Goal: Transaction & Acquisition: Purchase product/service

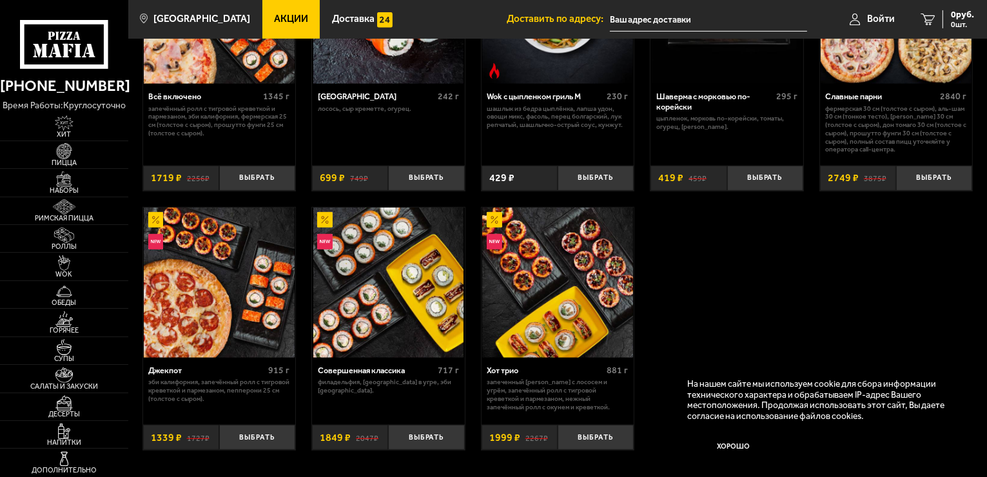
scroll to position [709, 0]
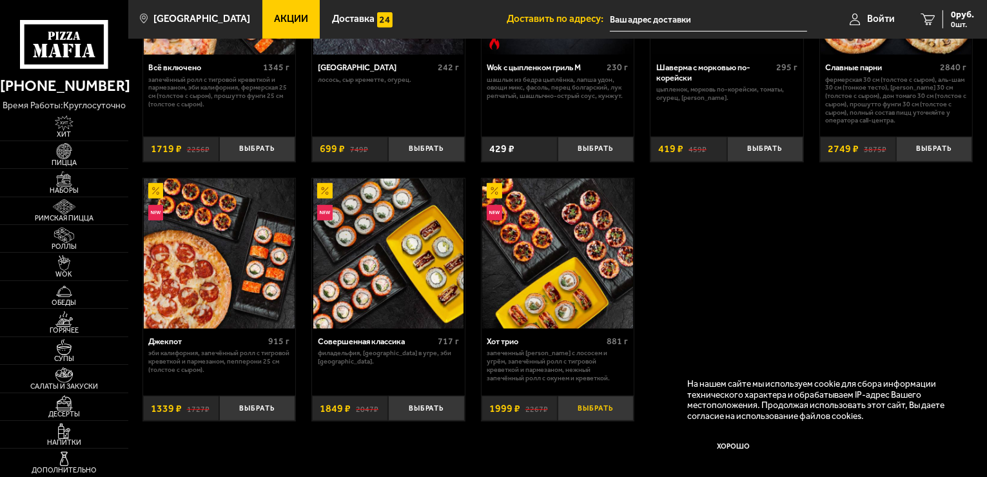
click at [606, 412] on button "Выбрать" at bounding box center [595, 408] width 76 height 25
click at [68, 159] on span "Пицца" at bounding box center [64, 162] width 128 height 7
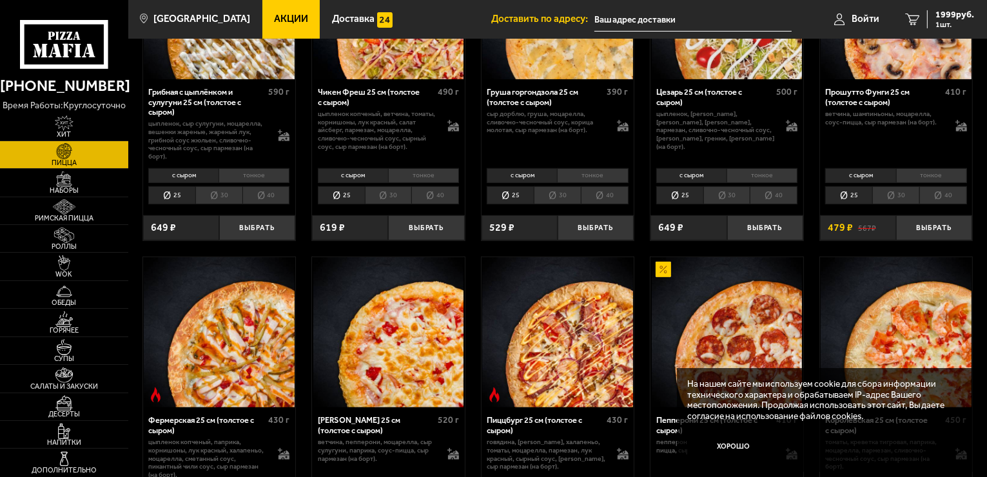
scroll to position [387, 0]
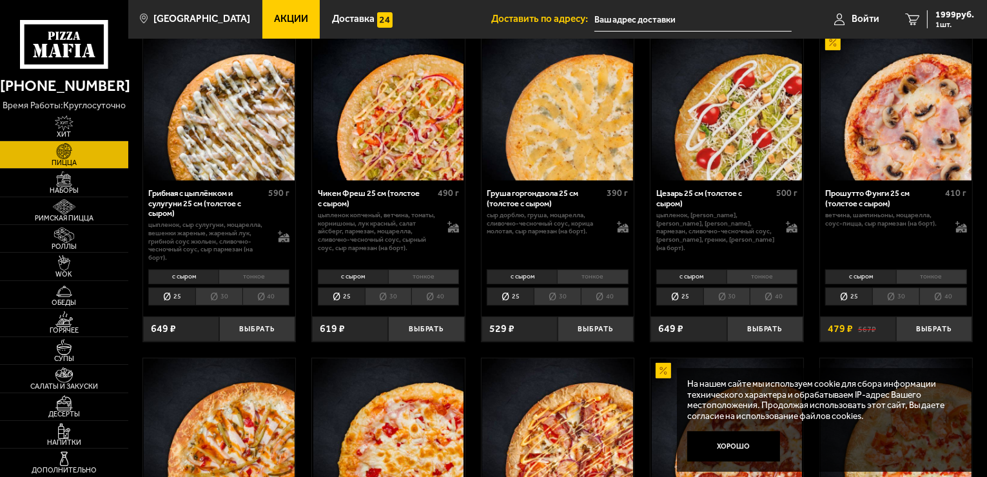
click at [733, 297] on li "30" at bounding box center [726, 296] width 47 height 18
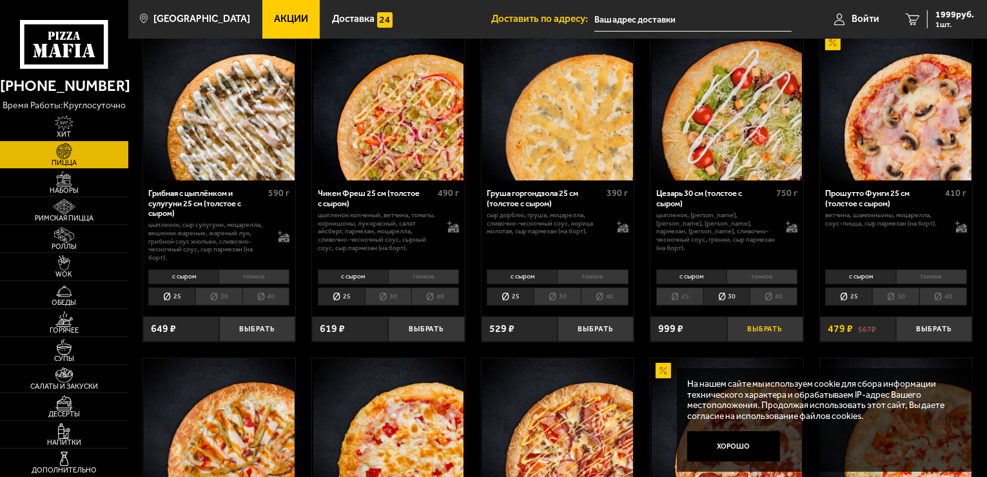
click at [764, 327] on button "Выбрать" at bounding box center [765, 328] width 76 height 25
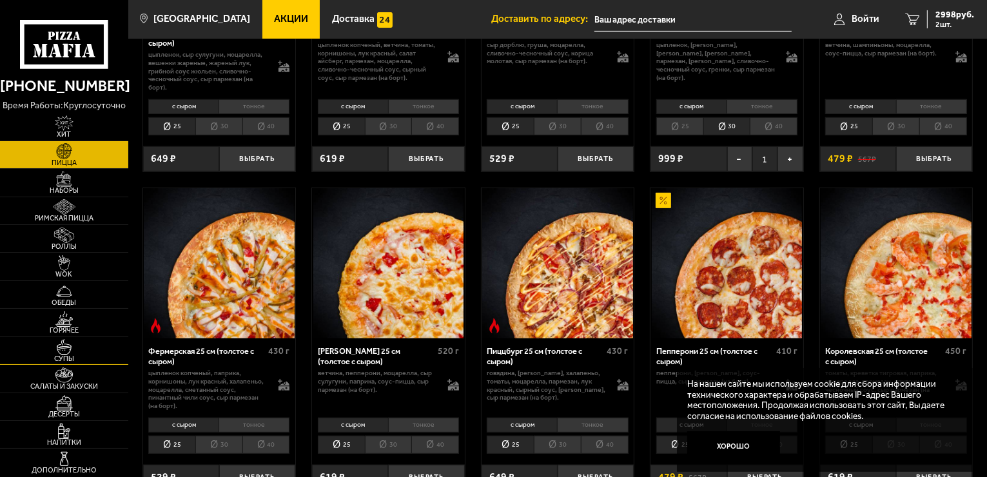
scroll to position [580, 0]
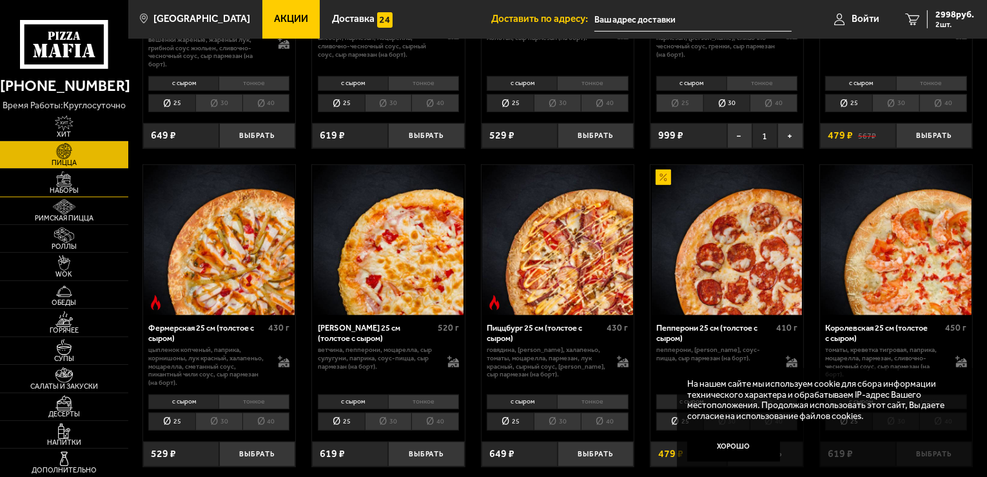
click at [70, 186] on img at bounding box center [63, 178] width 39 height 15
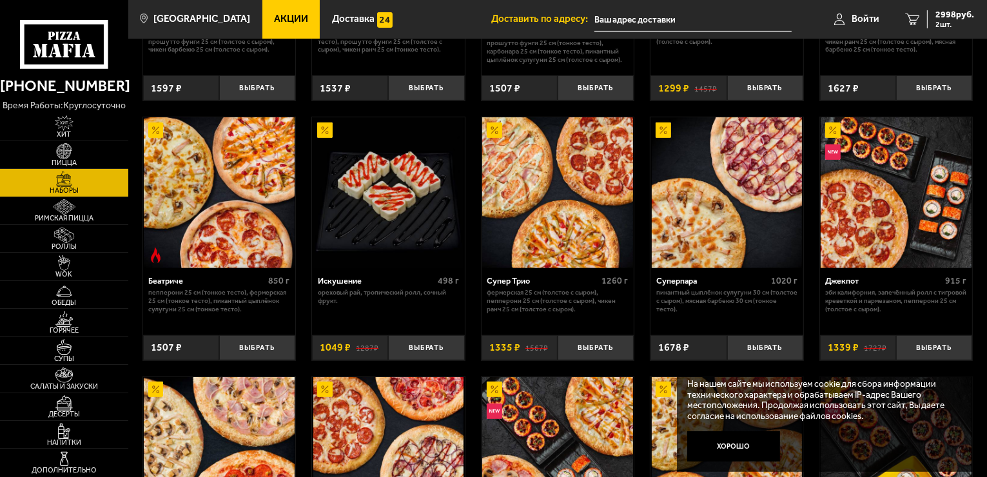
scroll to position [515, 0]
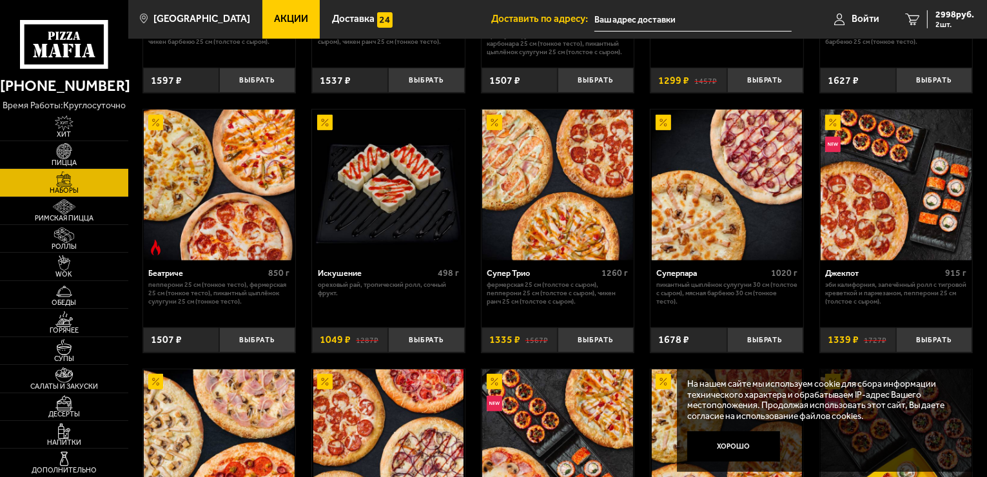
click at [443, 299] on div "Искушение 498 г Ореховый рай, Тропический ролл, Сочный фрукт." at bounding box center [388, 289] width 153 height 59
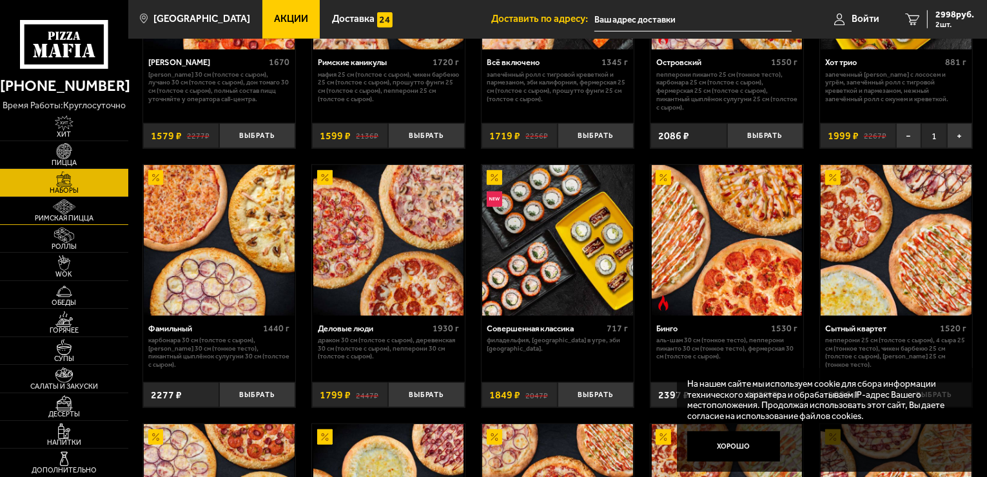
scroll to position [1160, 0]
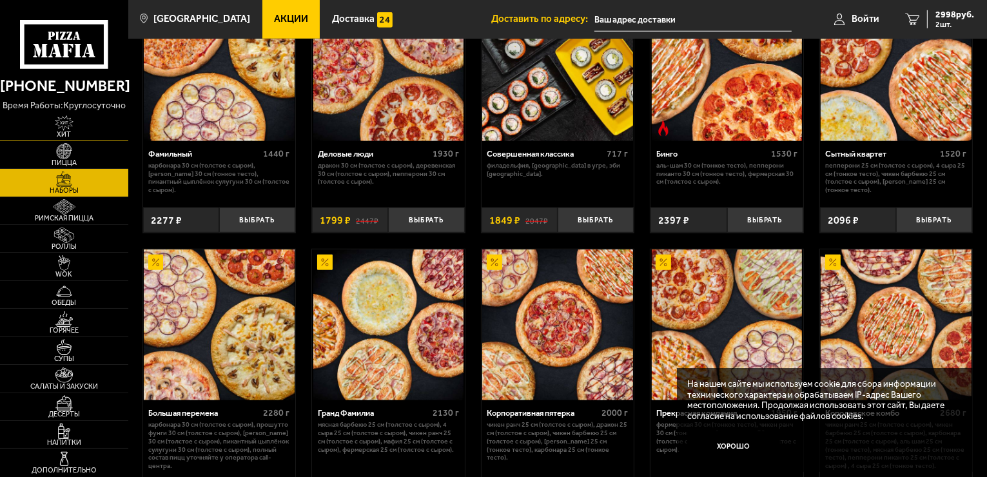
click at [70, 129] on img at bounding box center [63, 122] width 39 height 15
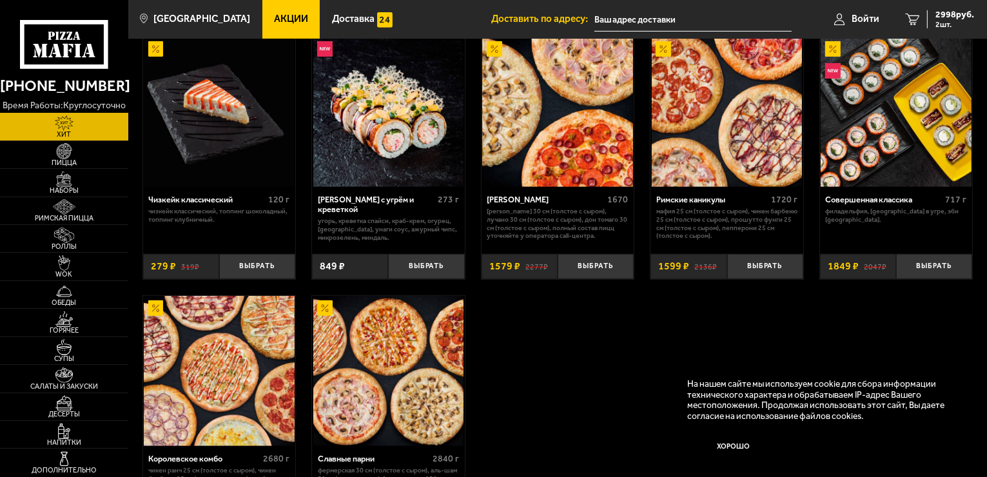
scroll to position [709, 0]
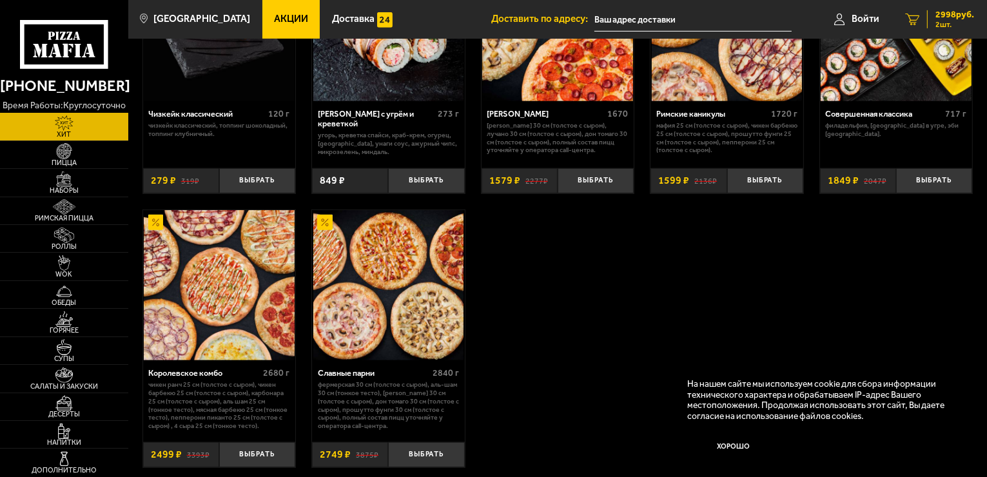
click at [953, 17] on span "2998 руб." at bounding box center [954, 14] width 39 height 9
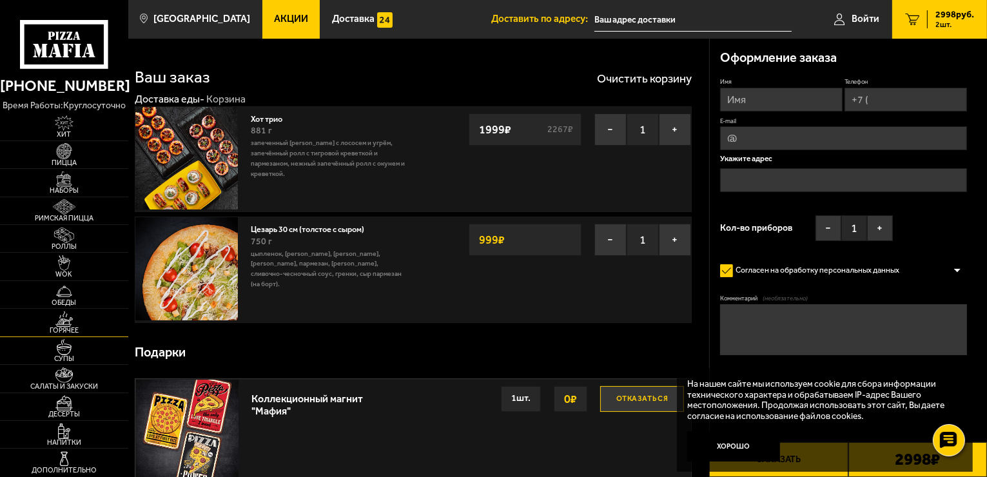
click at [75, 325] on img at bounding box center [63, 318] width 39 height 15
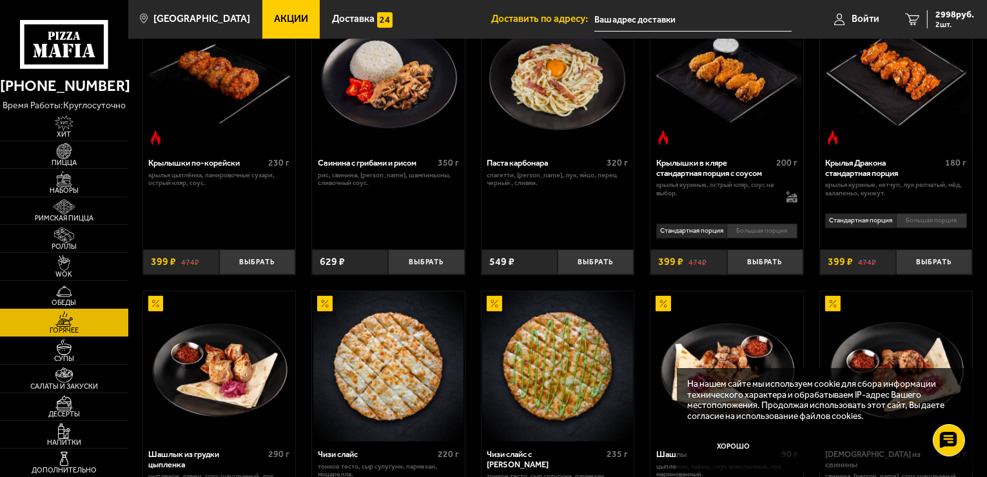
scroll to position [322, 0]
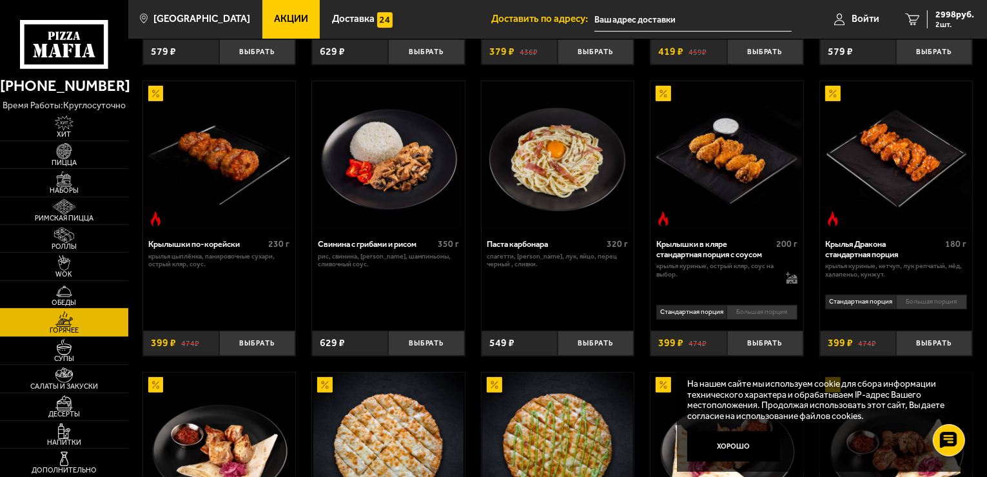
click at [63, 299] on span "Обеды" at bounding box center [64, 302] width 128 height 7
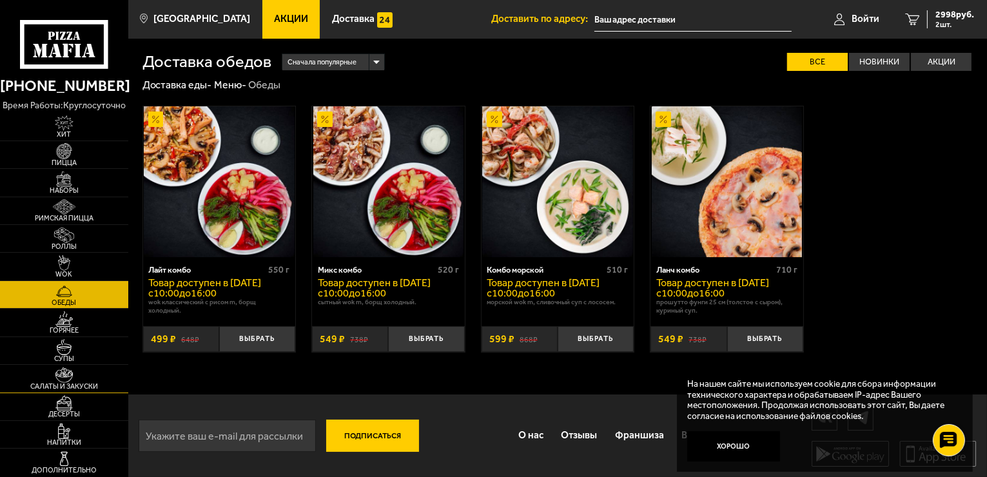
click at [59, 387] on span "Салаты и закуски" at bounding box center [64, 386] width 128 height 7
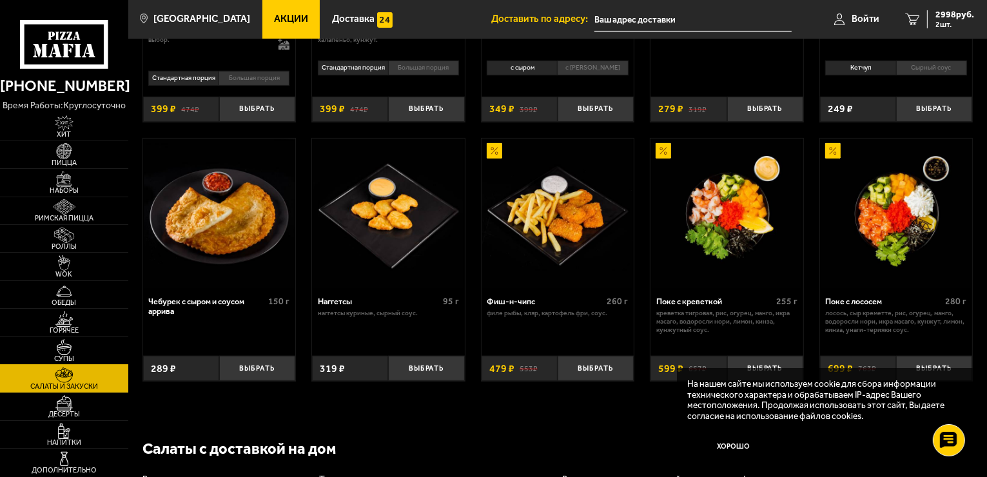
scroll to position [615, 0]
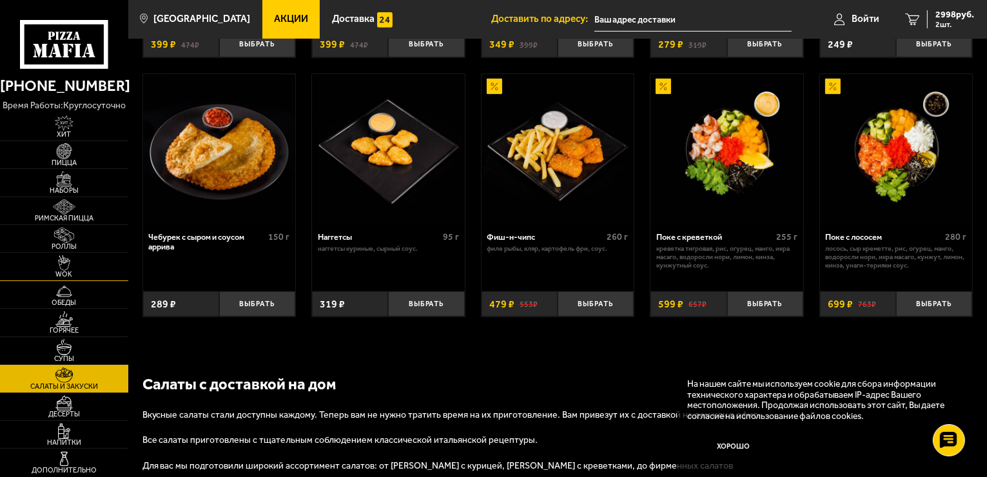
click at [64, 271] on span "WOK" at bounding box center [64, 274] width 128 height 7
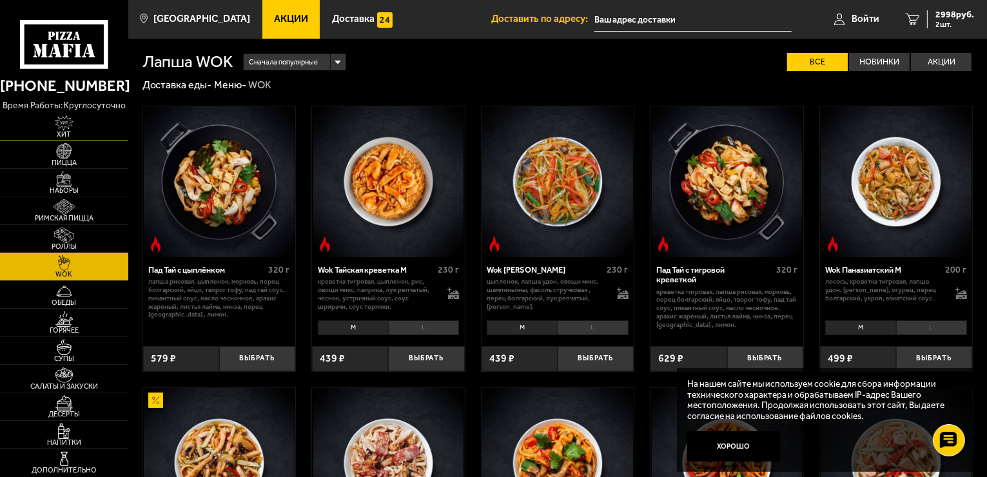
click at [62, 124] on img at bounding box center [63, 122] width 39 height 15
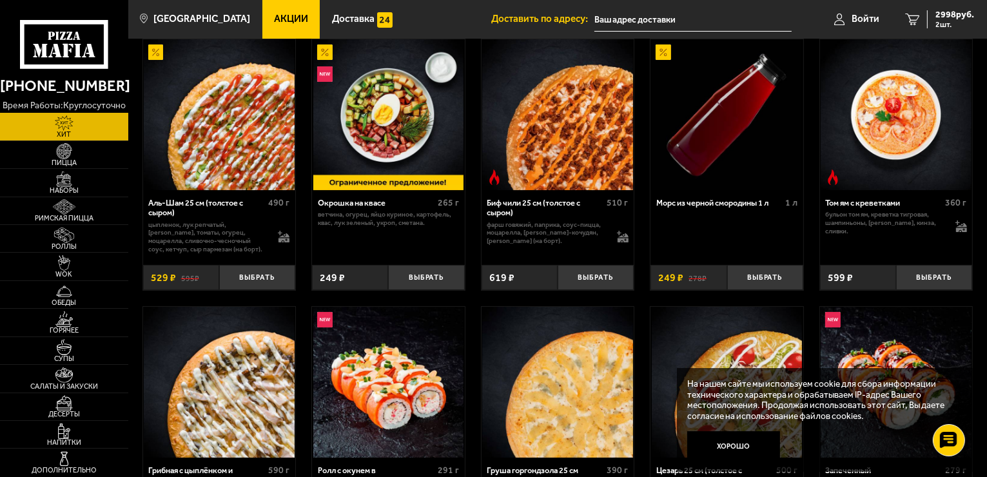
scroll to position [45, 0]
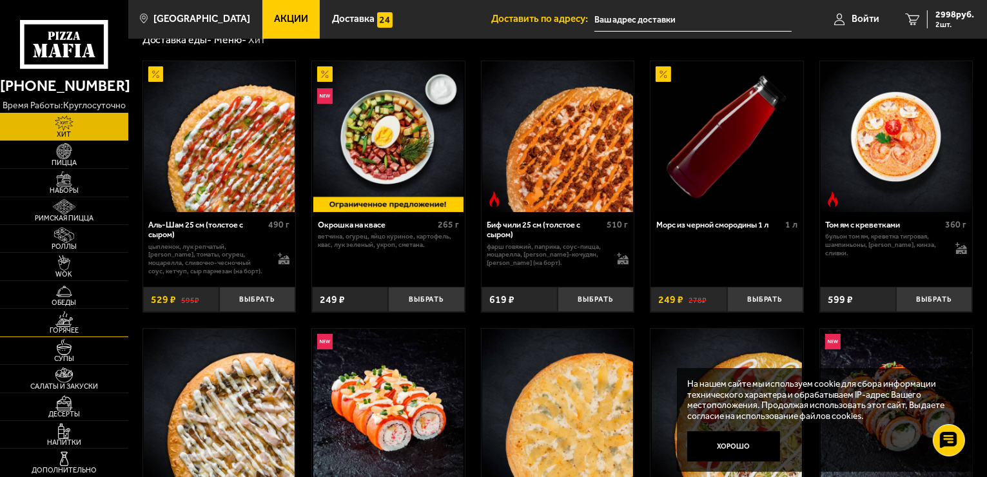
click at [62, 318] on img at bounding box center [63, 318] width 39 height 15
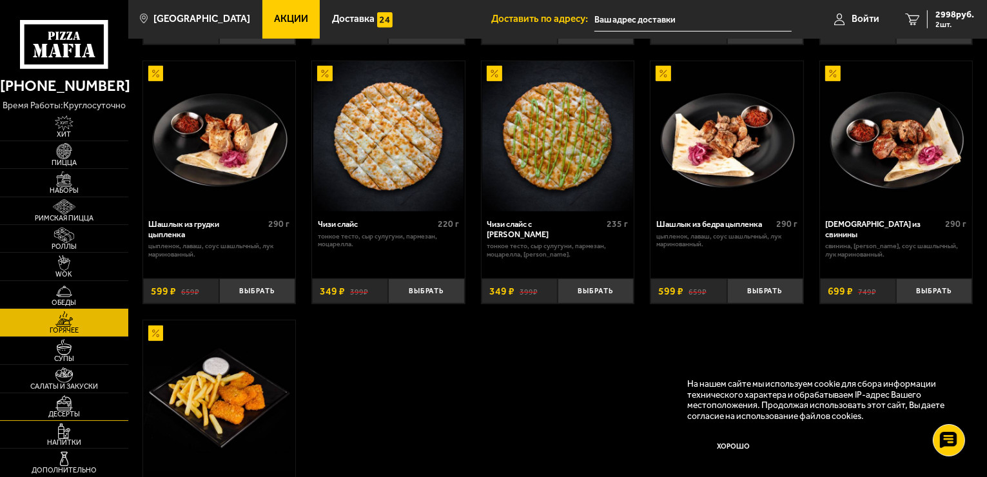
scroll to position [644, 0]
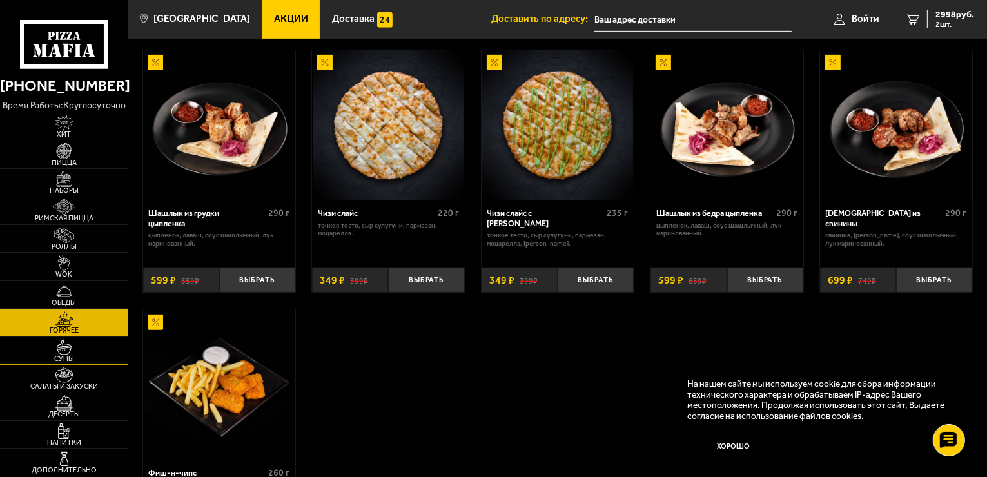
click at [62, 352] on img at bounding box center [63, 346] width 39 height 15
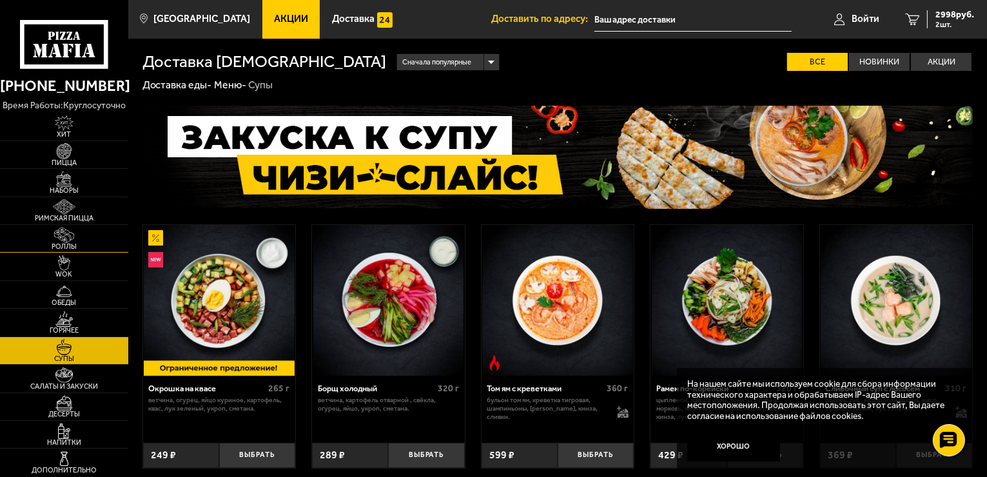
click at [64, 231] on img at bounding box center [63, 234] width 39 height 15
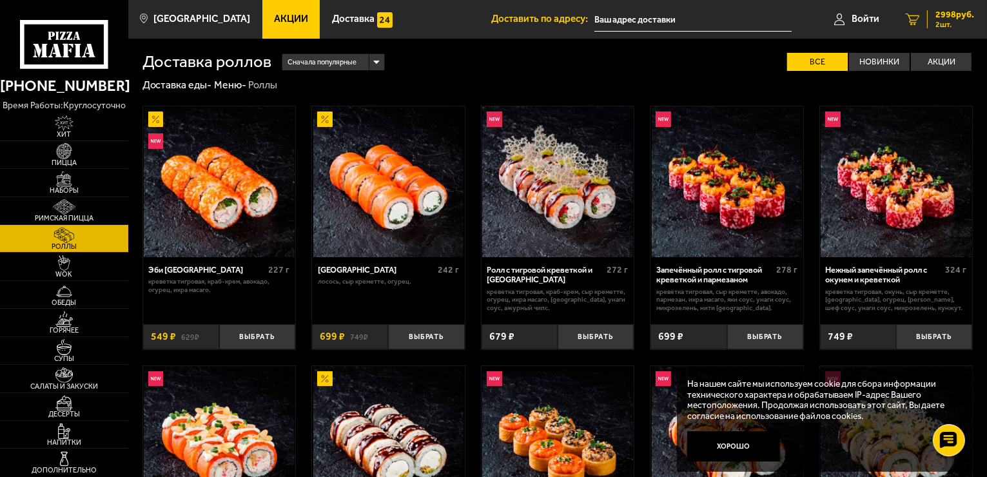
click at [951, 19] on span "2998 руб." at bounding box center [954, 14] width 39 height 9
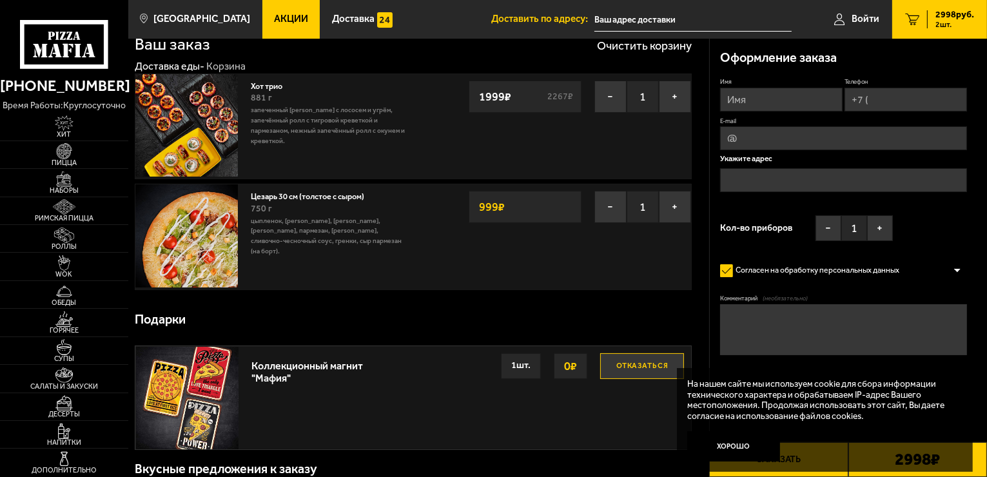
scroll to position [64, 0]
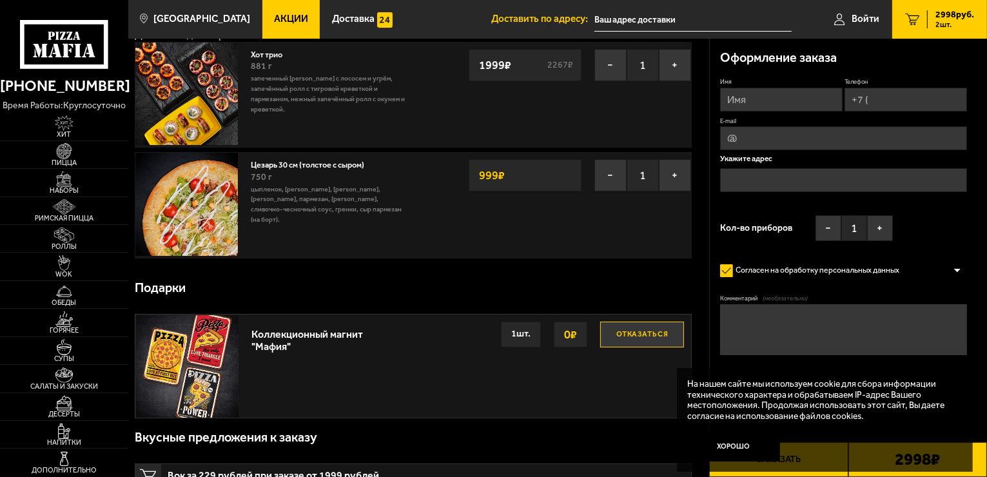
click at [791, 95] on input "Имя" at bounding box center [781, 100] width 122 height 24
type input "[PERSON_NAME]"
click at [910, 101] on input "Телефон" at bounding box center [905, 100] width 122 height 24
type input "[PHONE_NUMBER]"
type input "[EMAIL_ADDRESS][DOMAIN_NAME]"
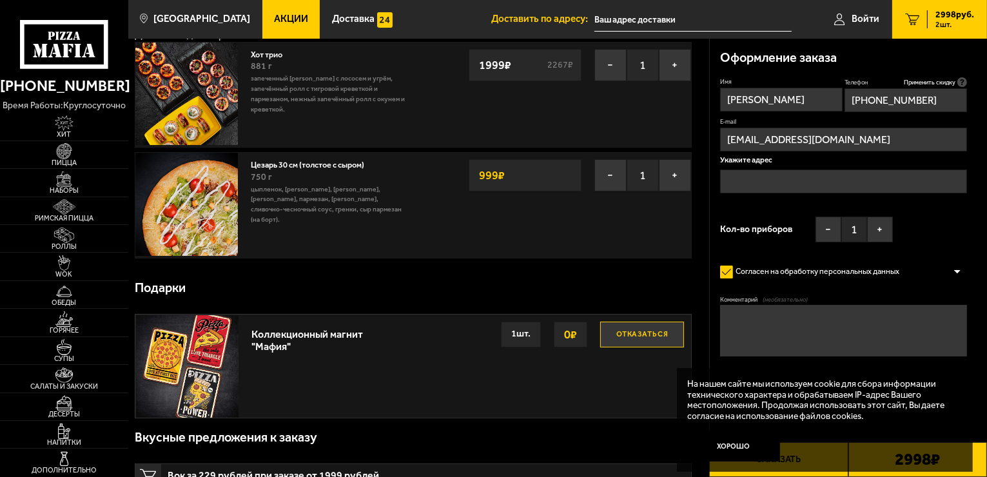
type input "[PHONE_NUMBER]"
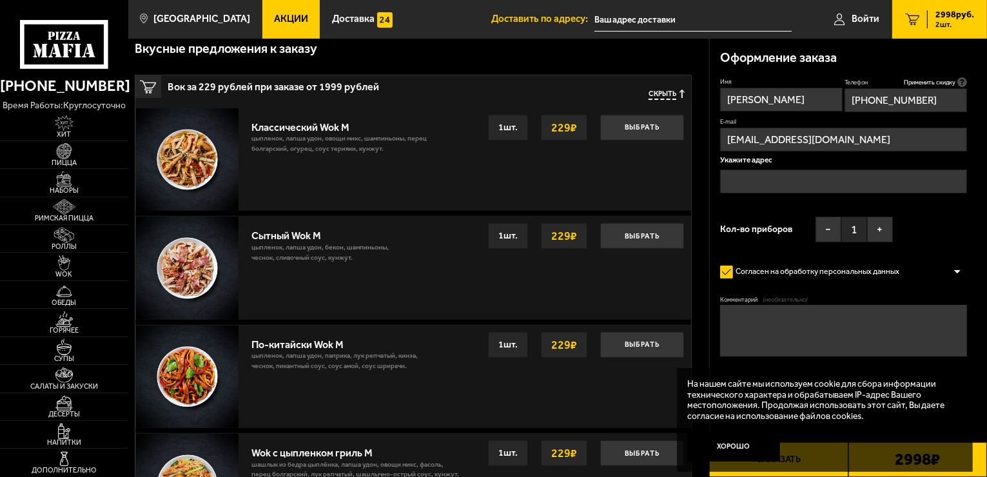
scroll to position [451, 0]
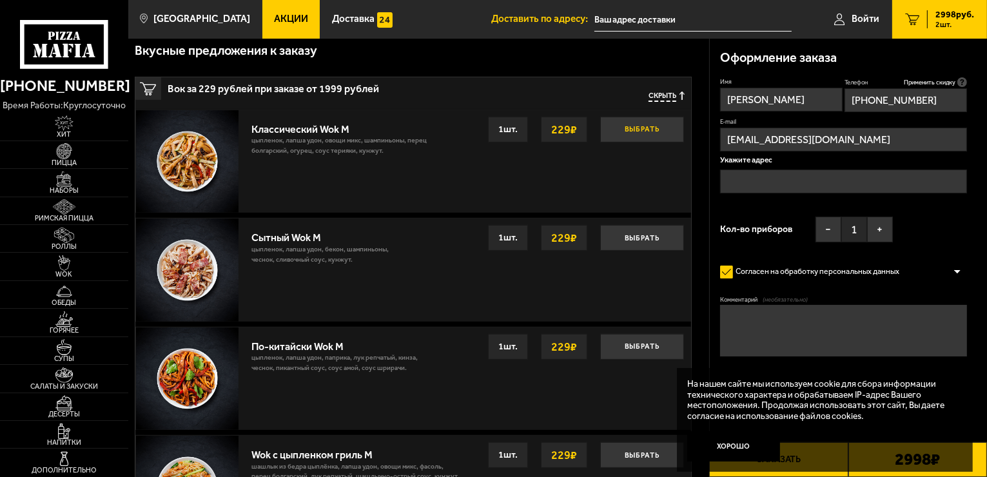
click at [639, 130] on button "Выбрать" at bounding box center [642, 130] width 84 height 26
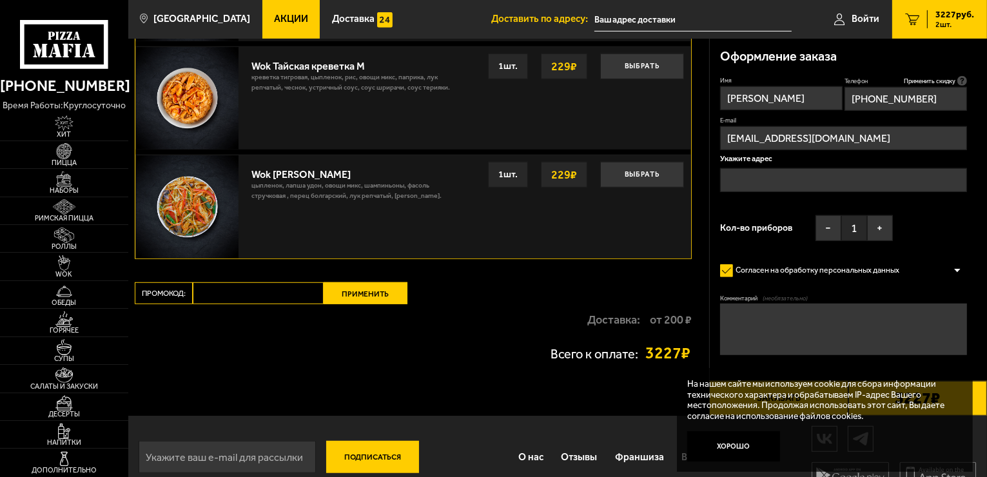
scroll to position [978, 0]
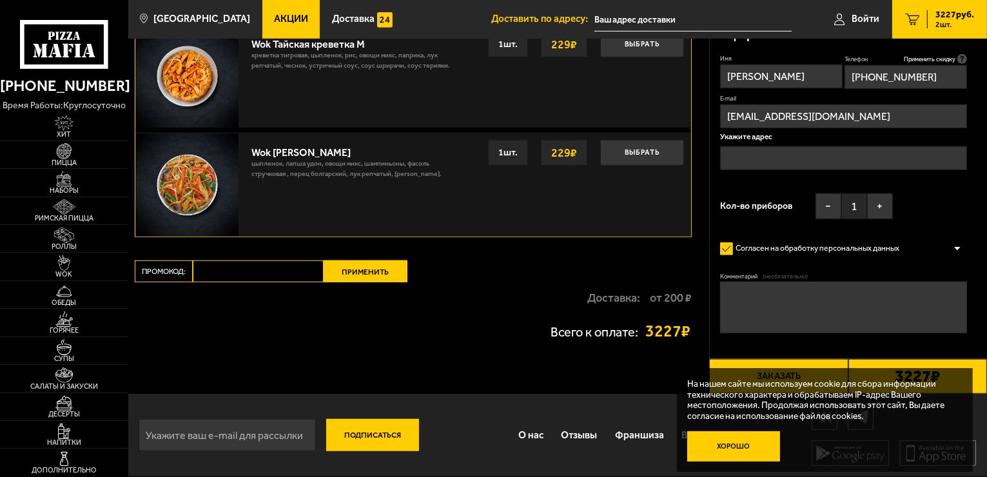
click at [730, 438] on button "Хорошо" at bounding box center [733, 446] width 93 height 31
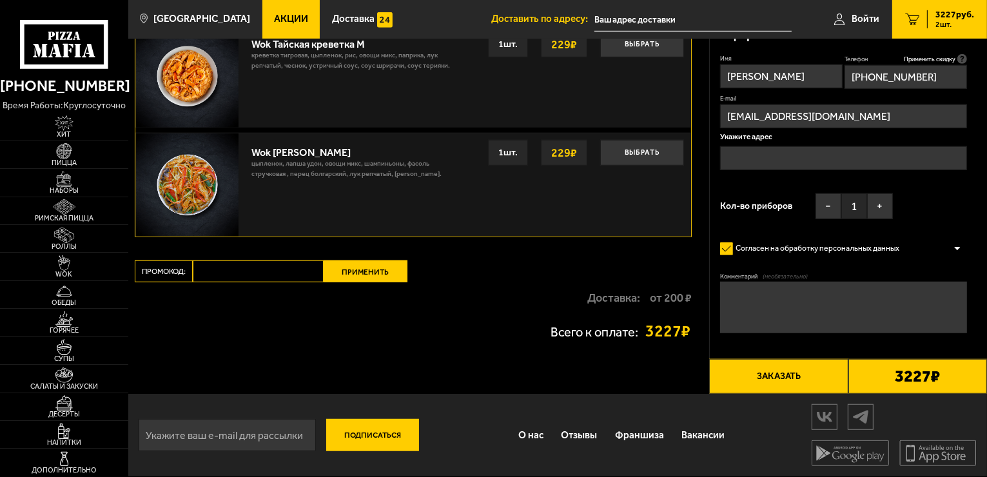
click at [793, 383] on button "Заказать" at bounding box center [778, 376] width 139 height 35
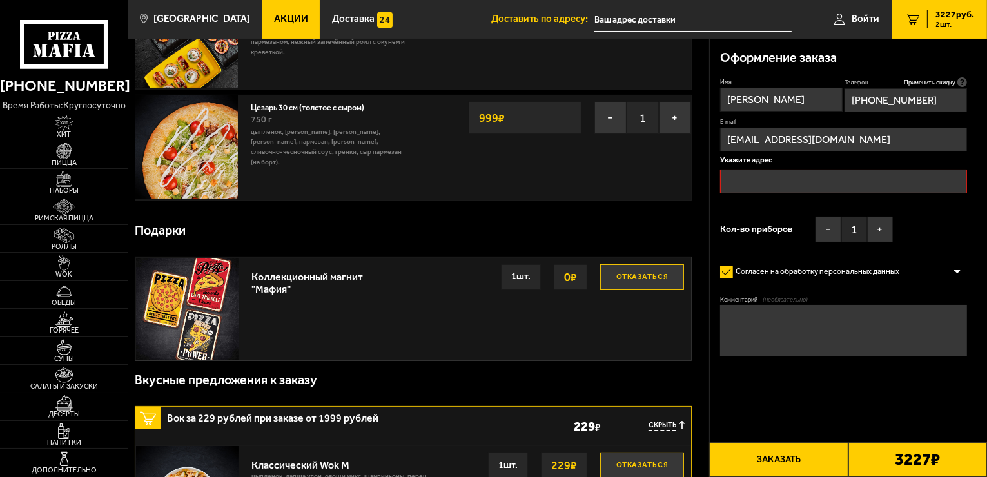
scroll to position [109, 0]
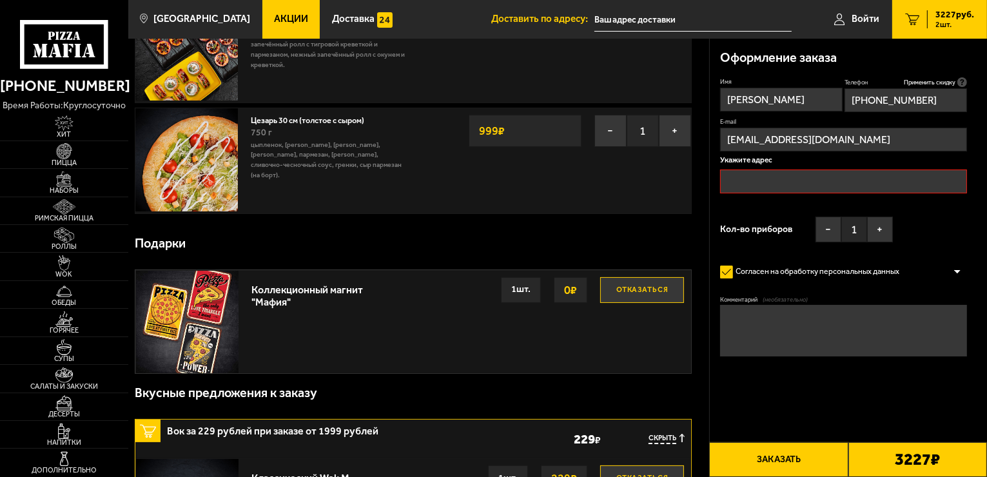
click at [795, 182] on input "text" at bounding box center [843, 181] width 247 height 24
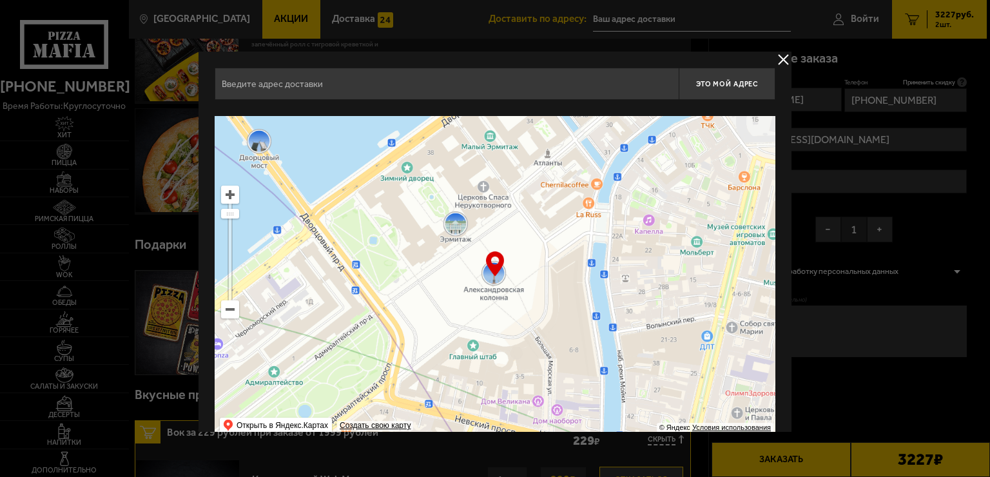
click at [353, 87] on input "text" at bounding box center [447, 84] width 464 height 32
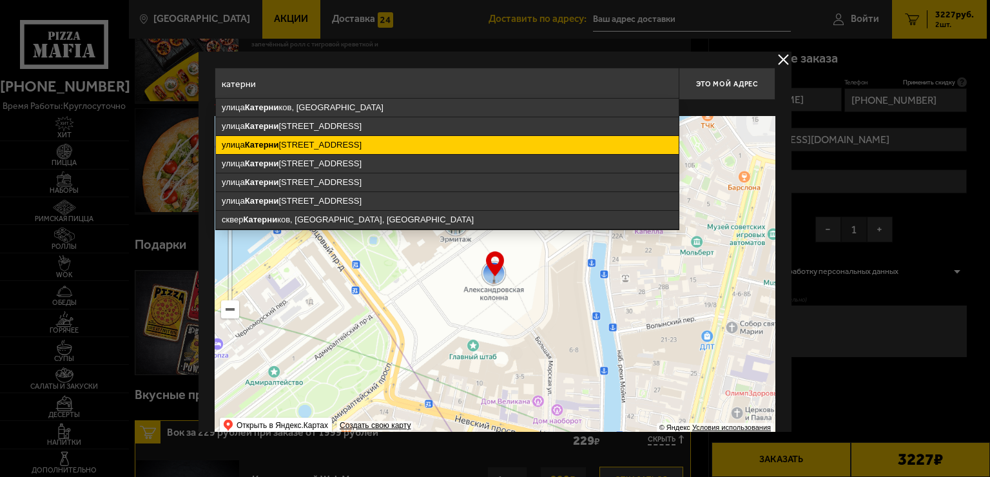
click at [321, 144] on ymaps "[STREET_ADDRESS]" at bounding box center [447, 145] width 463 height 18
type input "[STREET_ADDRESS]"
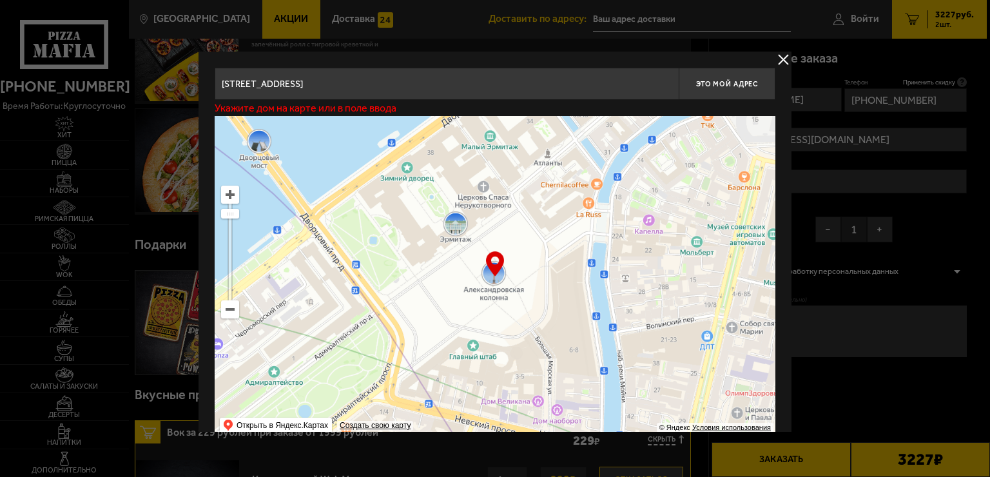
type input "[STREET_ADDRESS]"
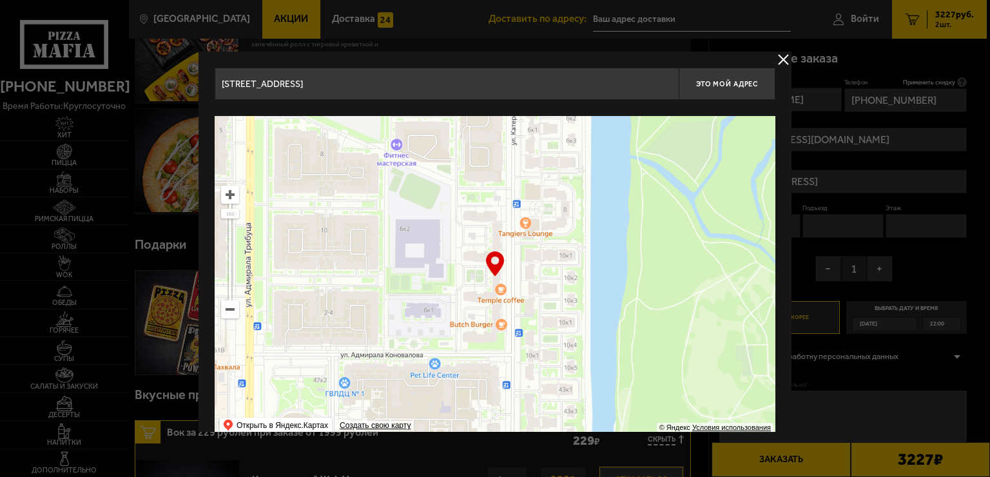
click at [479, 94] on input "[STREET_ADDRESS]" at bounding box center [447, 84] width 464 height 32
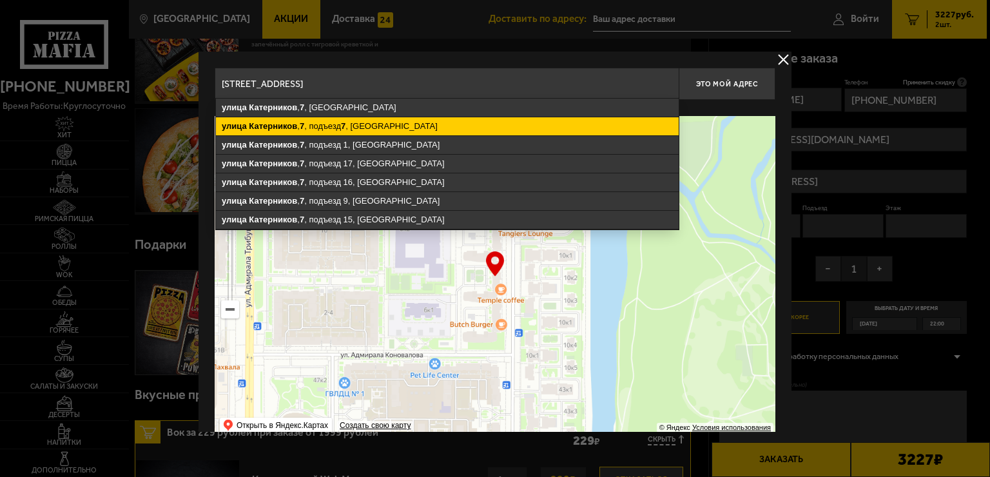
click at [313, 129] on ymaps "[STREET_ADDRESS]" at bounding box center [447, 126] width 463 height 18
type input "[STREET_ADDRESS]"
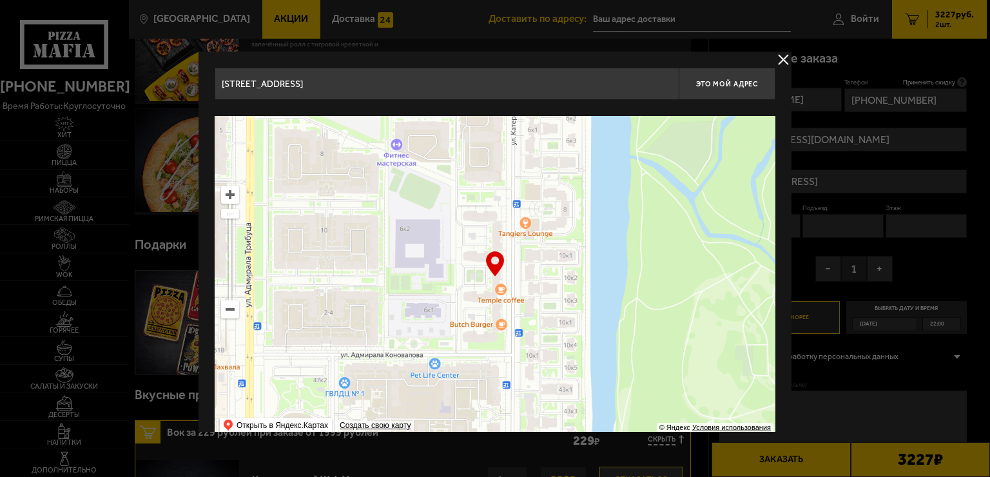
type input "[STREET_ADDRESS]"
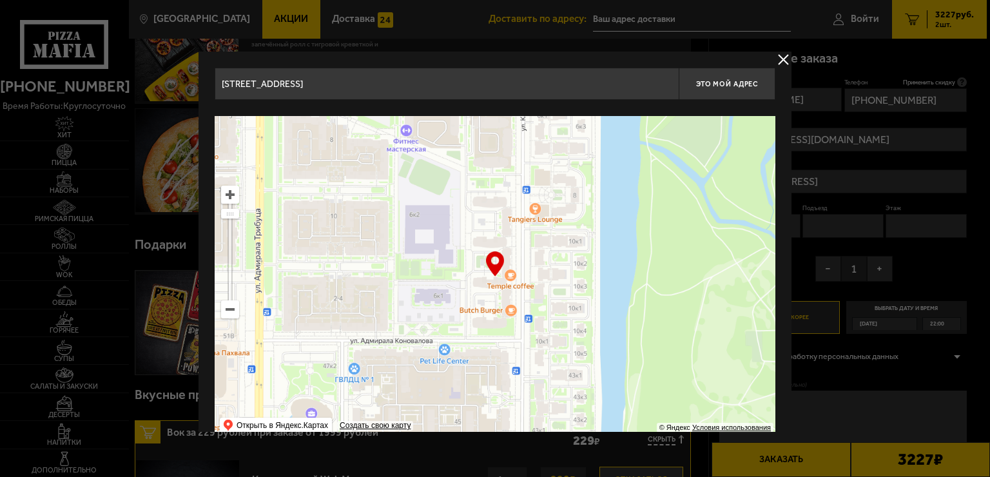
click at [465, 80] on input "[STREET_ADDRESS]" at bounding box center [447, 84] width 464 height 32
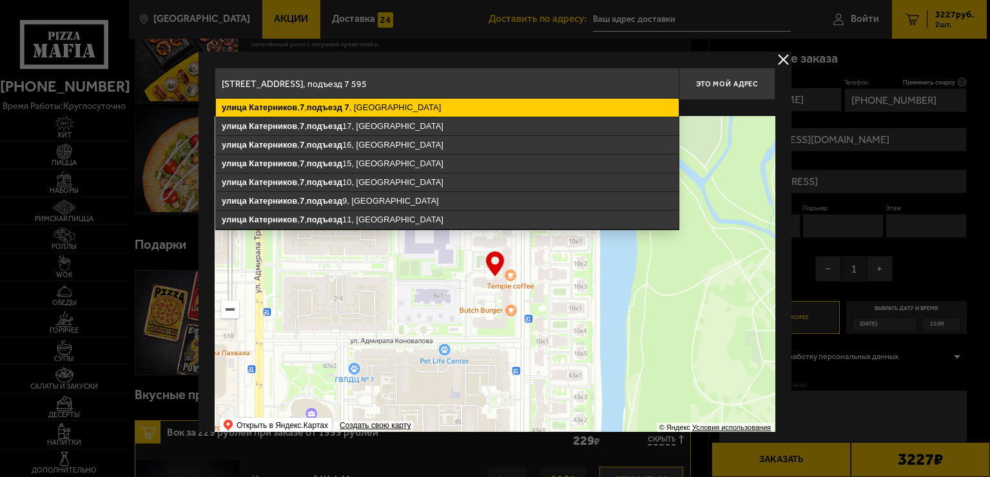
click at [342, 104] on ymaps "подъезд" at bounding box center [324, 107] width 35 height 10
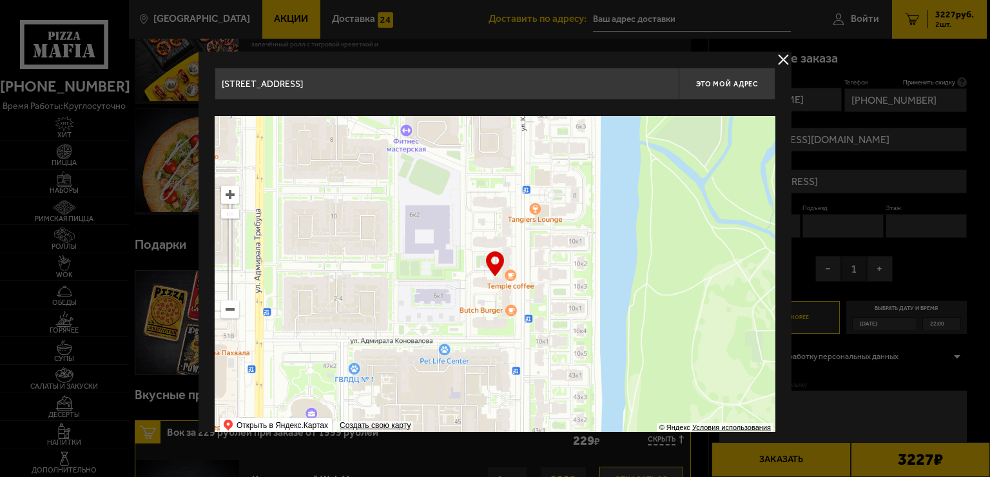
click at [465, 86] on input "[STREET_ADDRESS]" at bounding box center [447, 84] width 464 height 32
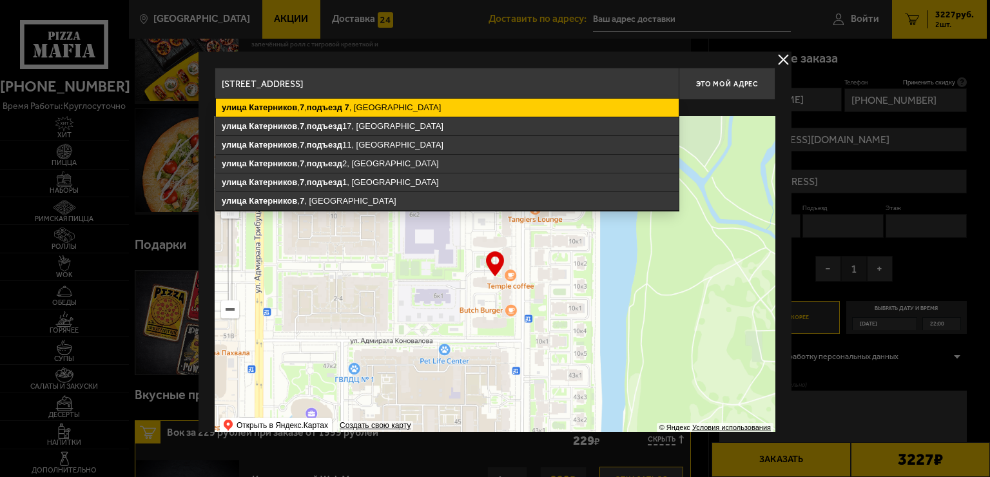
click at [417, 103] on ymaps "[STREET_ADDRESS]" at bounding box center [447, 108] width 463 height 18
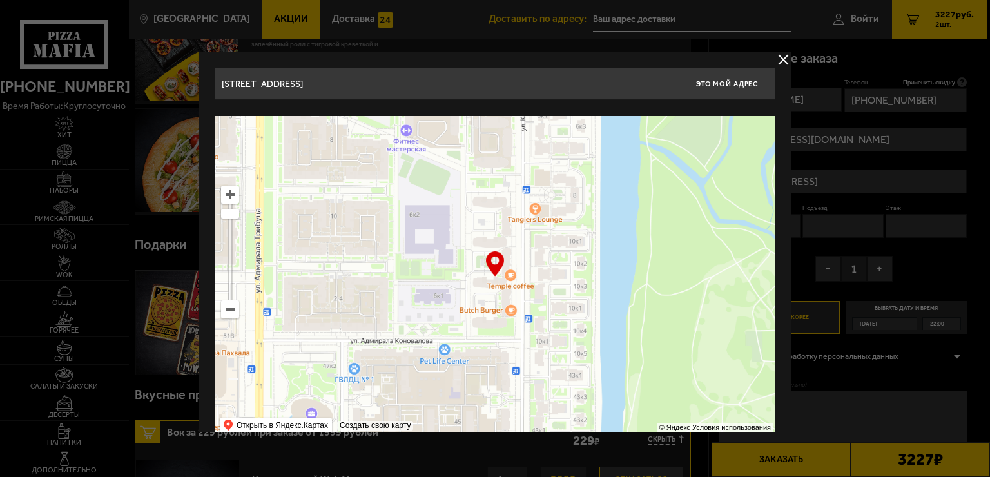
click at [548, 86] on input "[STREET_ADDRESS]" at bounding box center [447, 84] width 464 height 32
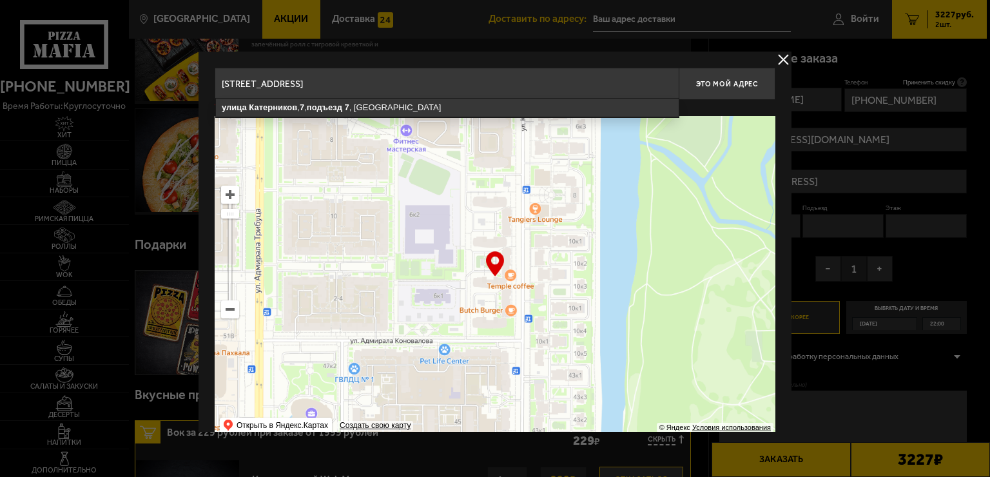
drag, startPoint x: 505, startPoint y: 85, endPoint x: 466, endPoint y: 80, distance: 39.6
click at [466, 80] on input "[STREET_ADDRESS]" at bounding box center [447, 84] width 464 height 32
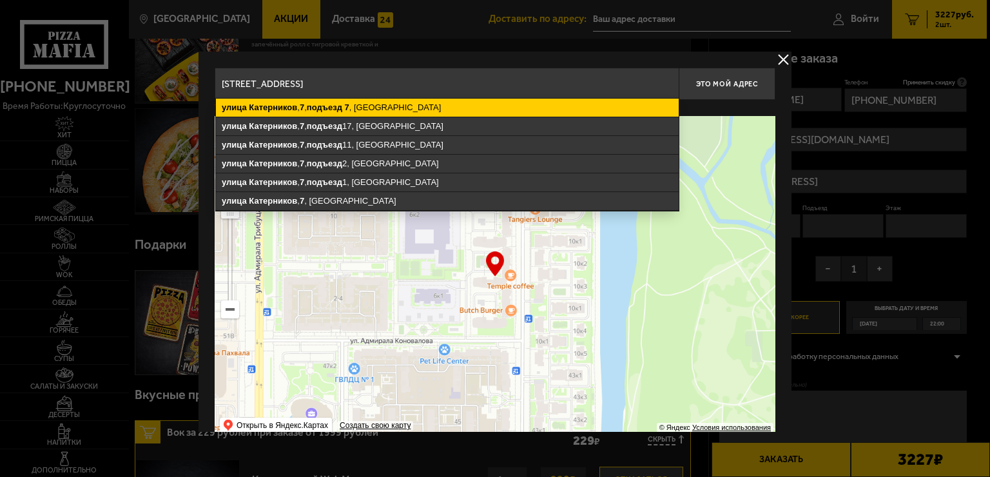
click at [393, 111] on ymaps "[STREET_ADDRESS]" at bounding box center [447, 108] width 463 height 18
type input "[STREET_ADDRESS]"
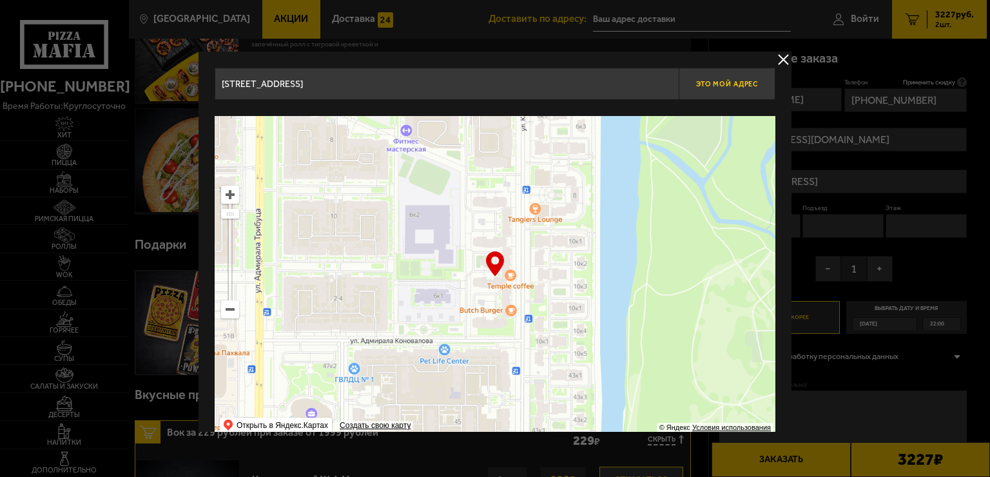
click at [751, 89] on button "Это мой адрес" at bounding box center [727, 84] width 97 height 32
type input "[STREET_ADDRESS]"
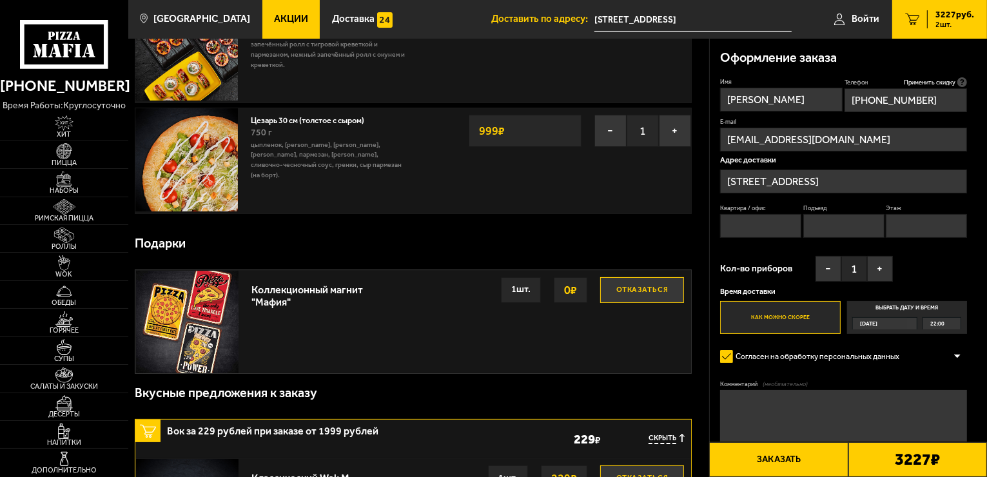
click at [776, 222] on input "Квартира / офис" at bounding box center [760, 226] width 81 height 24
type input "595"
click at [850, 225] on input "Подъезд" at bounding box center [843, 226] width 81 height 24
type input "7"
click at [918, 237] on input "Этаж" at bounding box center [925, 226] width 81 height 24
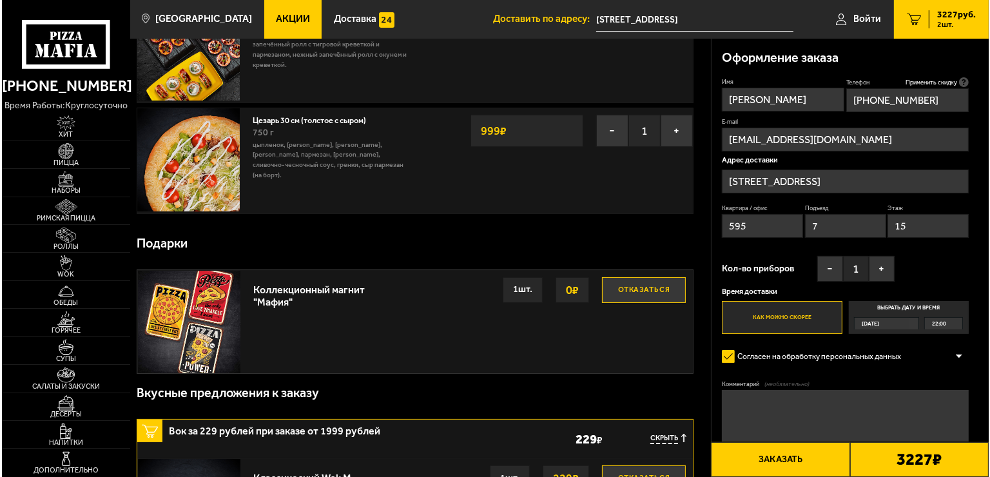
scroll to position [173, 0]
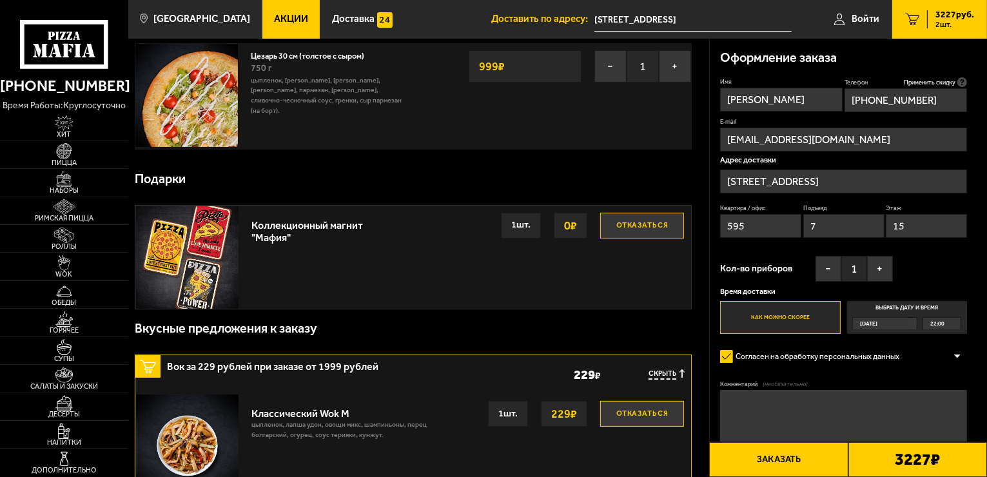
type input "15"
click at [805, 450] on button "Заказать" at bounding box center [778, 459] width 139 height 35
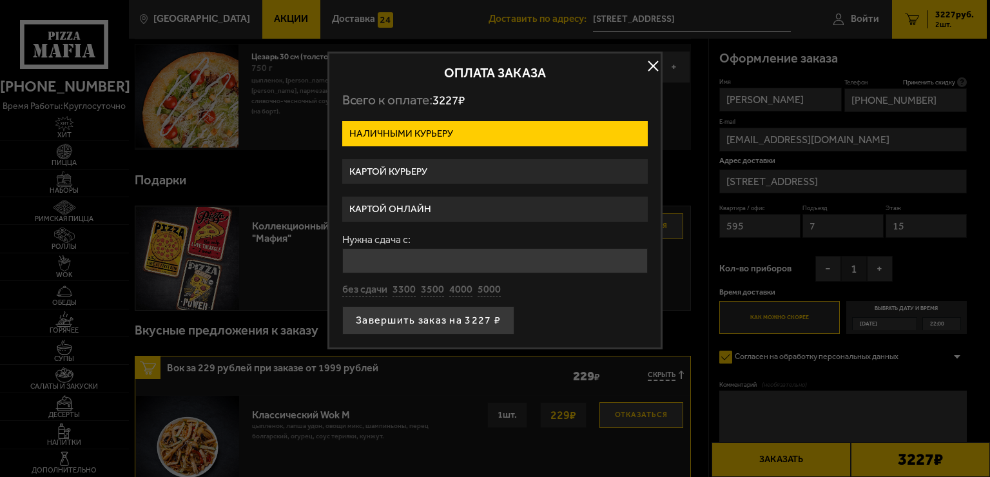
click at [443, 173] on label "Картой курьеру" at bounding box center [494, 171] width 305 height 25
click at [0, 0] on input "Картой курьеру" at bounding box center [0, 0] width 0 height 0
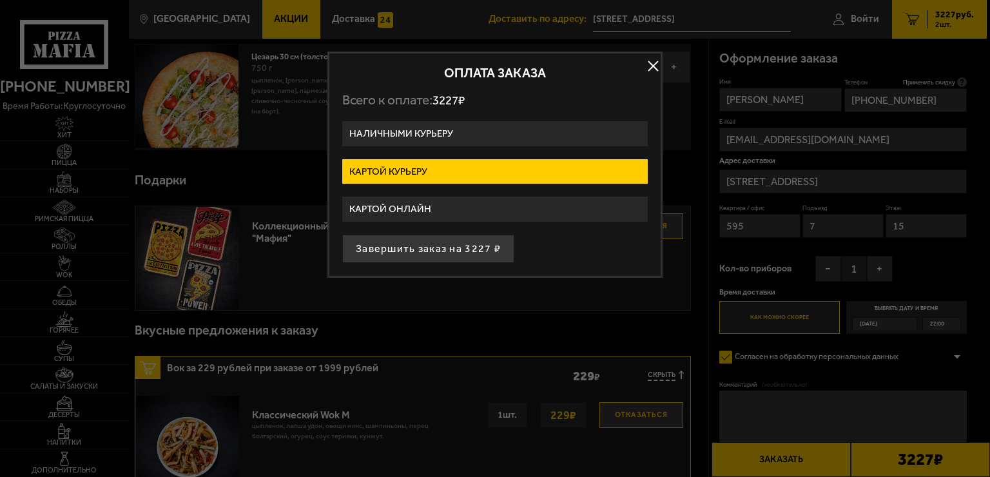
click at [462, 248] on button "Завершить заказ на 3227 ₽" at bounding box center [428, 249] width 172 height 28
